Goal: Navigation & Orientation: Find specific page/section

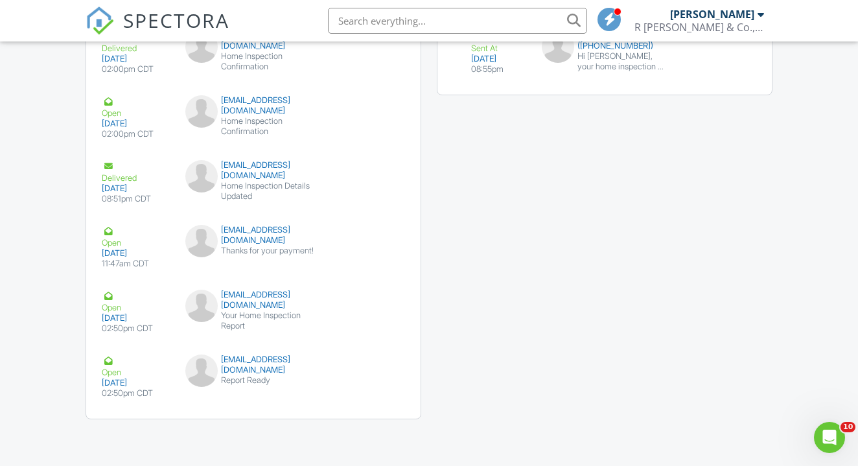
scroll to position [1572, 0]
click at [121, 290] on div "Open" at bounding box center [136, 301] width 68 height 23
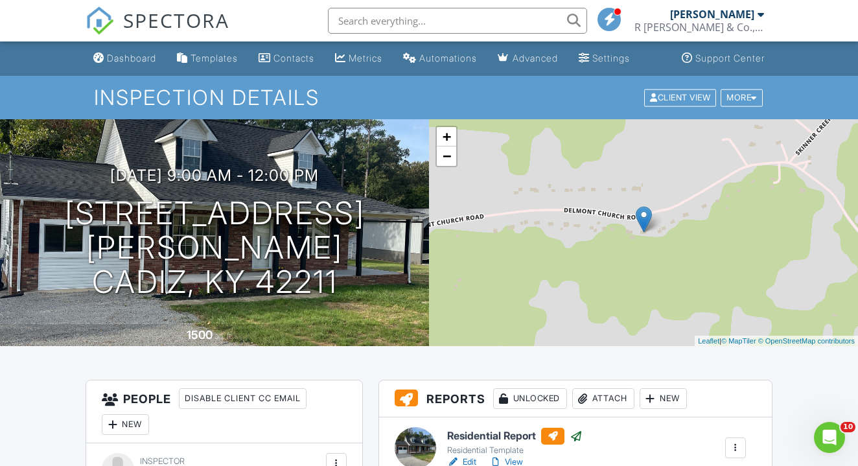
scroll to position [0, 0]
click at [140, 52] on div "Dashboard" at bounding box center [131, 57] width 49 height 11
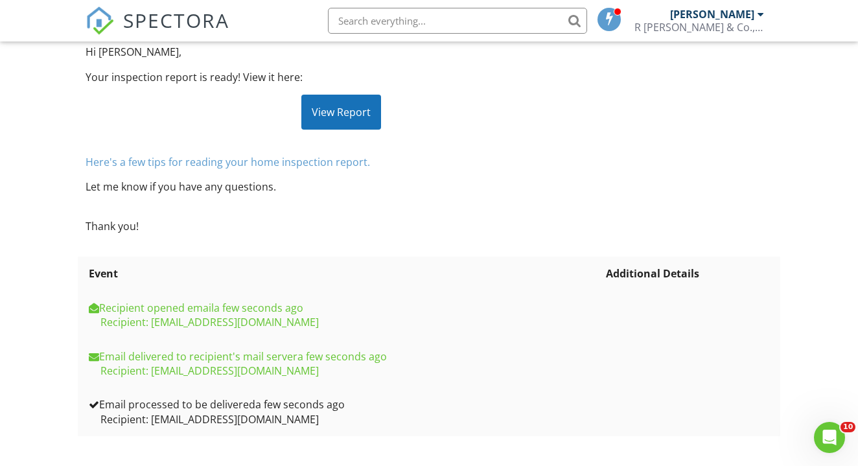
scroll to position [155, 0]
